Goal: Find specific fact: Find specific fact

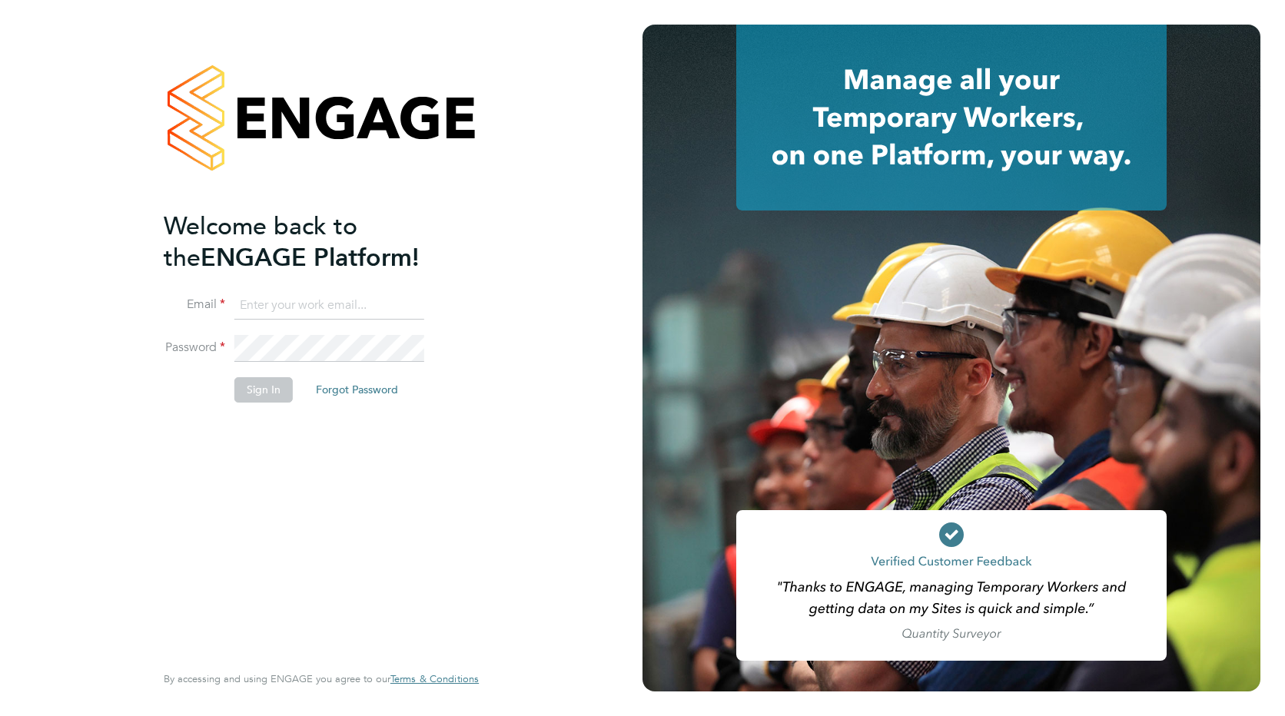
type input "[EMAIL_ADDRESS][DOMAIN_NAME]"
click at [268, 391] on button "Sign In" at bounding box center [263, 389] width 58 height 25
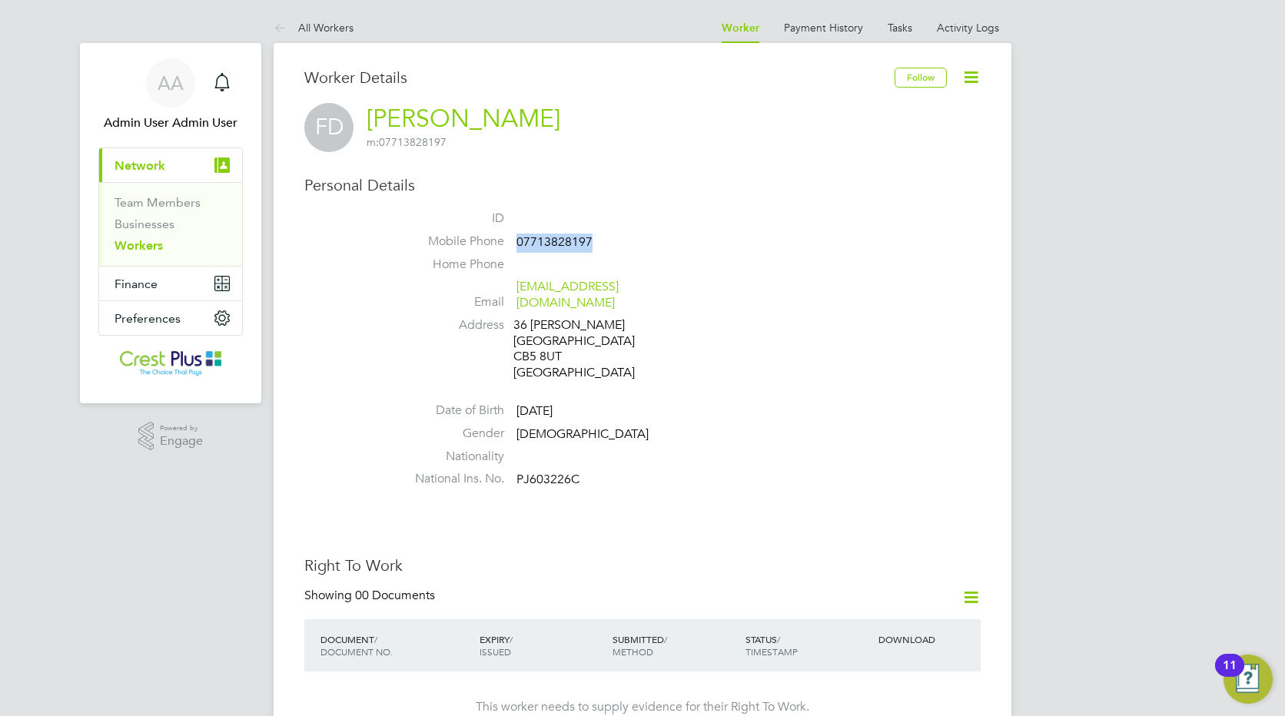
drag, startPoint x: 601, startPoint y: 242, endPoint x: 518, endPoint y: 247, distance: 83.2
click at [518, 247] on li "Mobile Phone 07713828197" at bounding box center [689, 245] width 584 height 23
copy span "07713828197"
